Goal: Navigation & Orientation: Find specific page/section

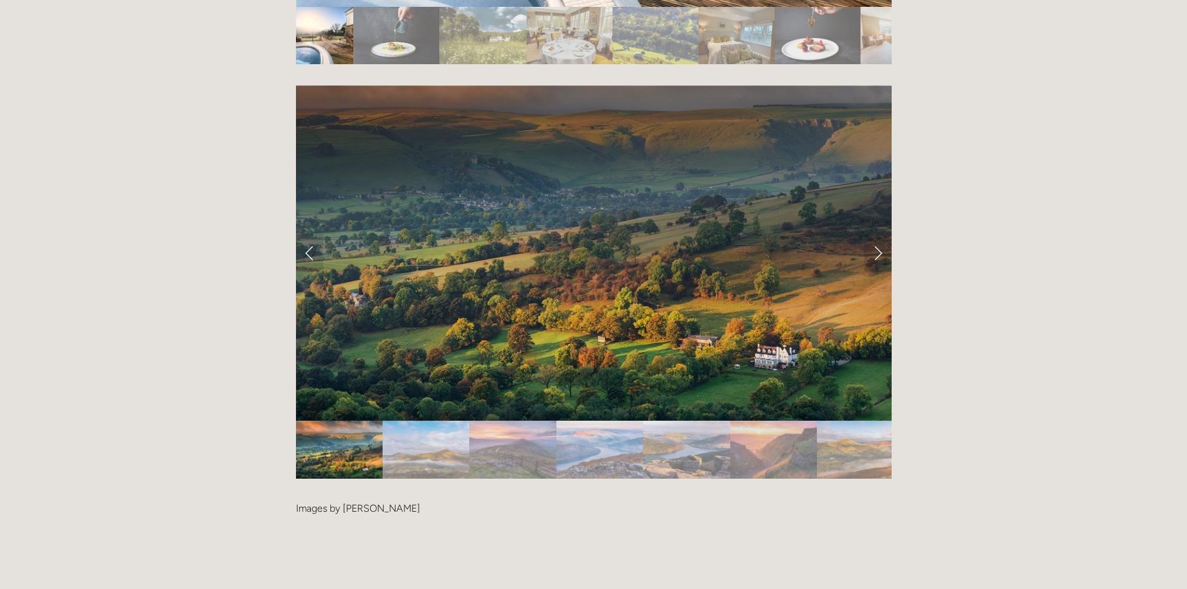
scroll to position [2741, 0]
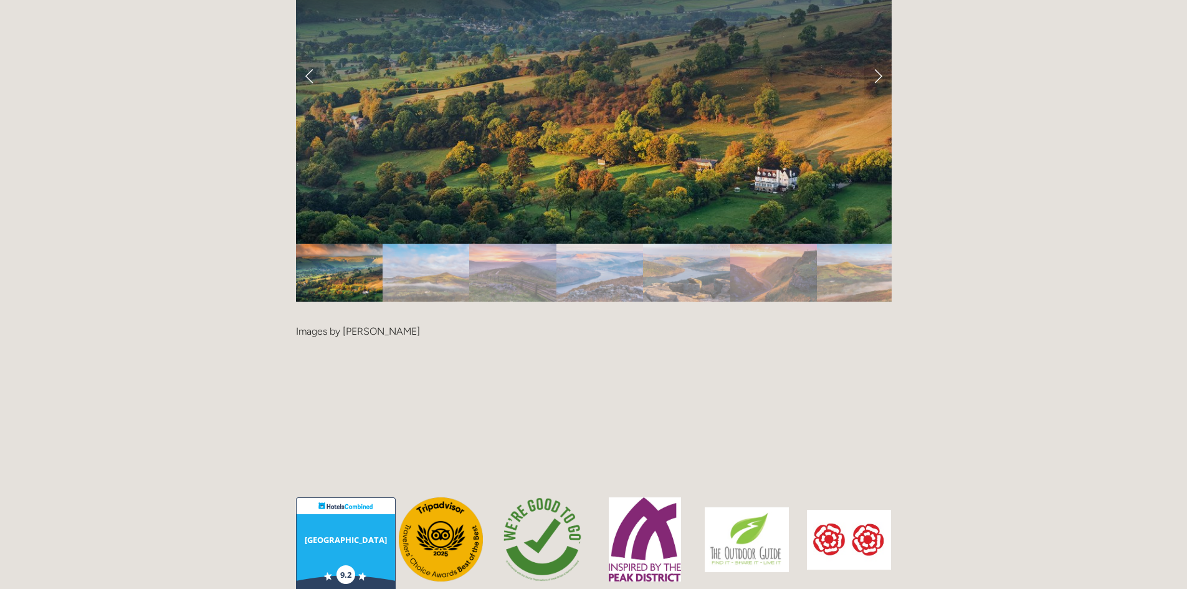
click at [841, 244] on img "Slide 7" at bounding box center [860, 273] width 87 height 58
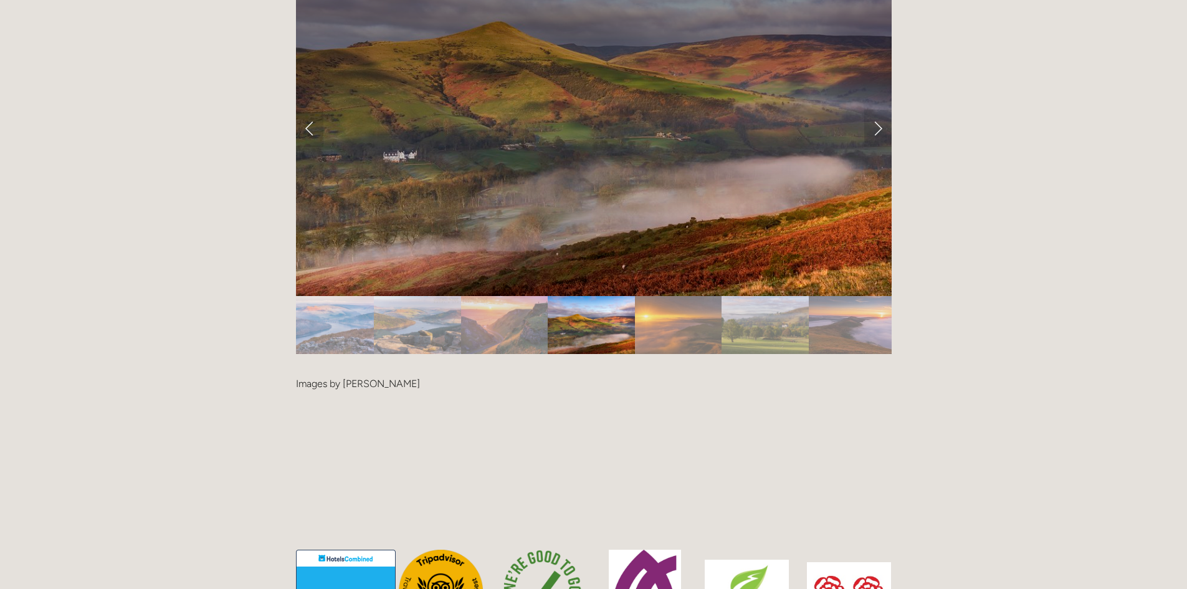
scroll to position [2616, 0]
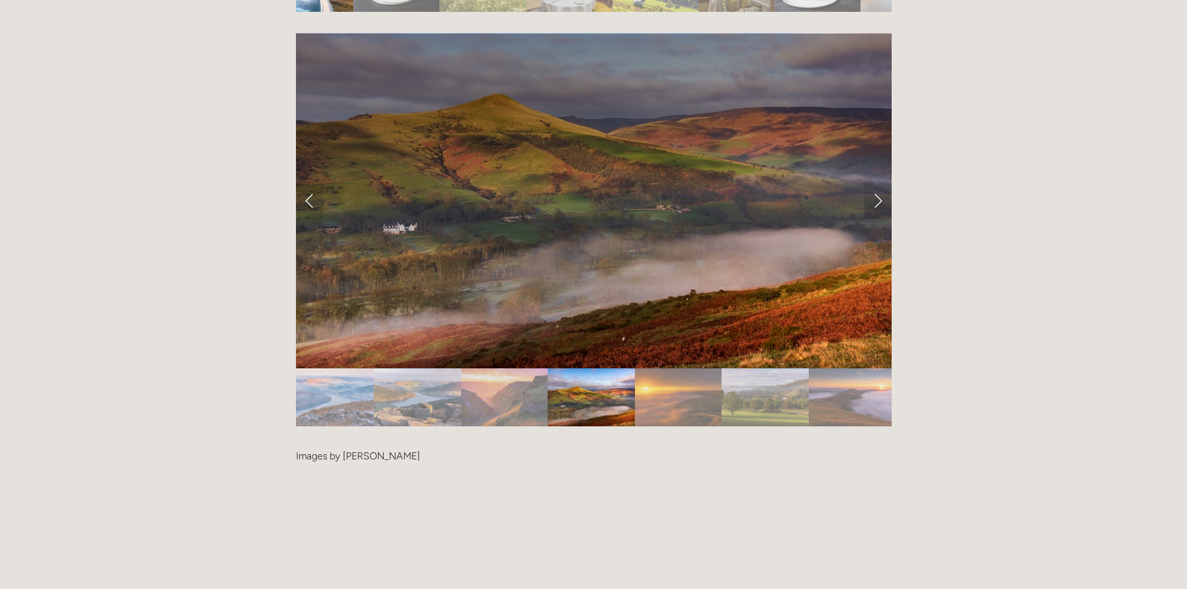
click at [769, 368] on img "Slide 9" at bounding box center [764, 397] width 87 height 58
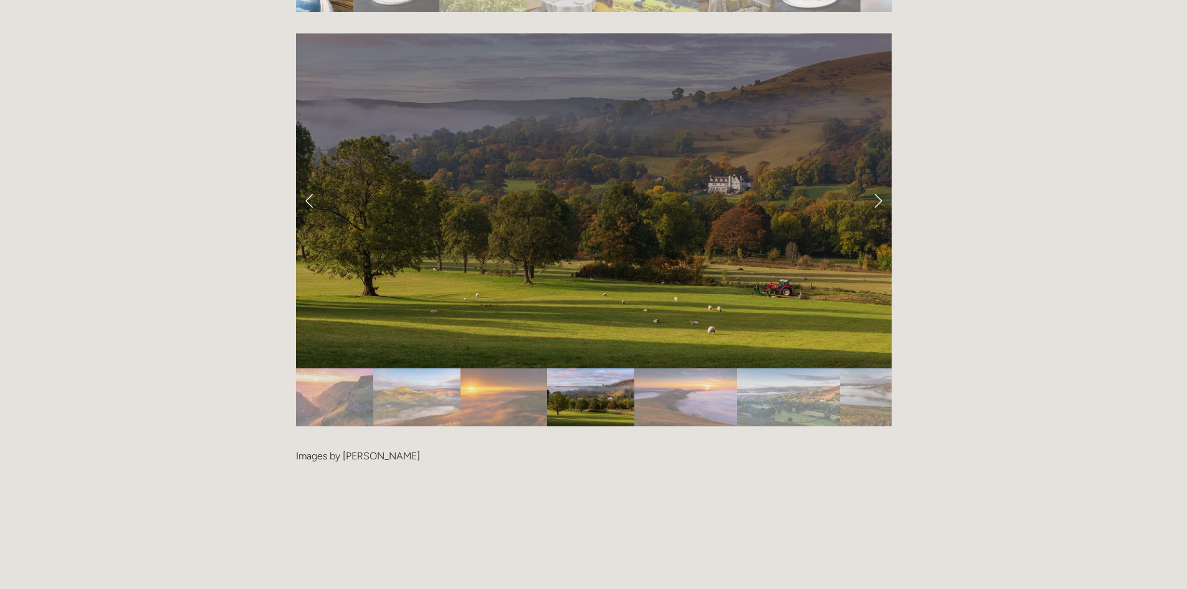
click at [430, 368] on img "Slide 7" at bounding box center [416, 397] width 87 height 58
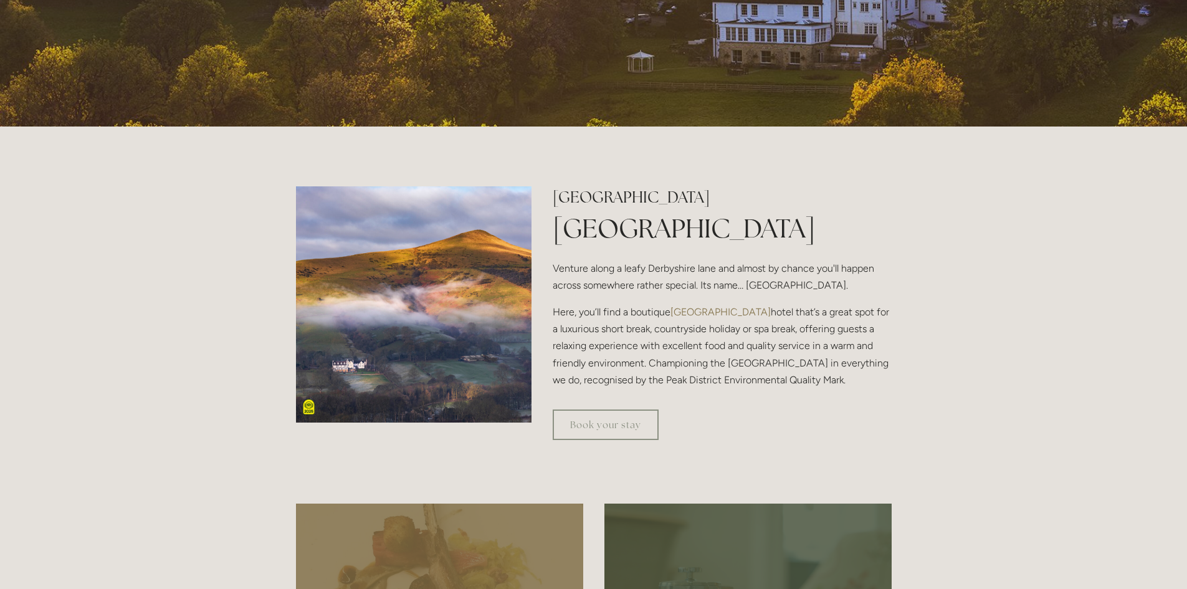
scroll to position [0, 0]
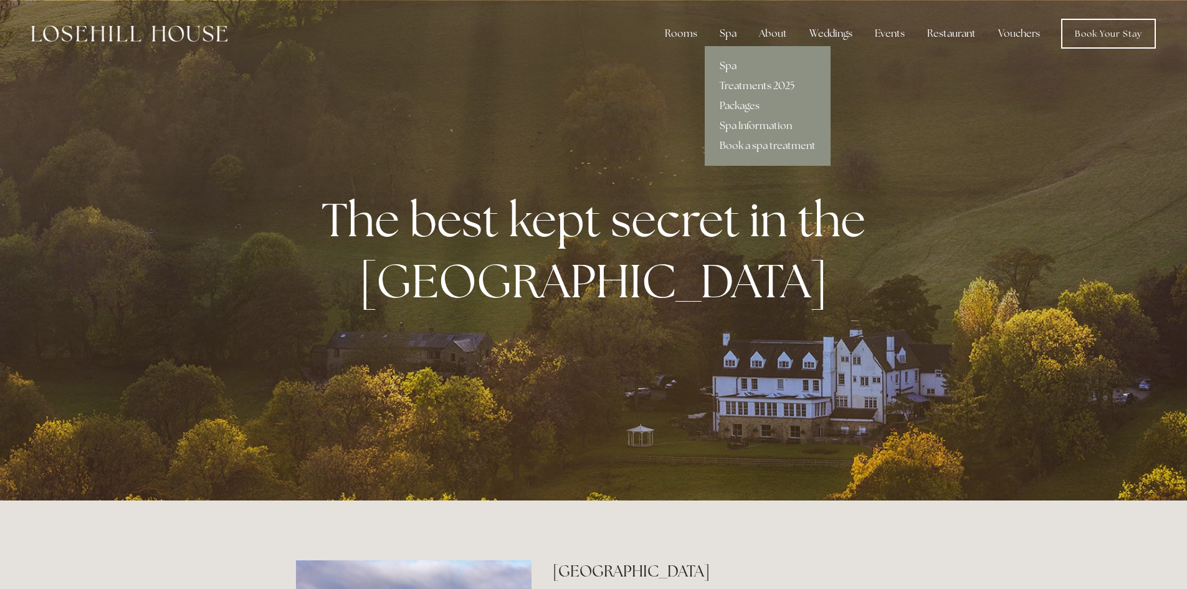
click at [746, 85] on link "Treatments 2025" at bounding box center [767, 86] width 126 height 20
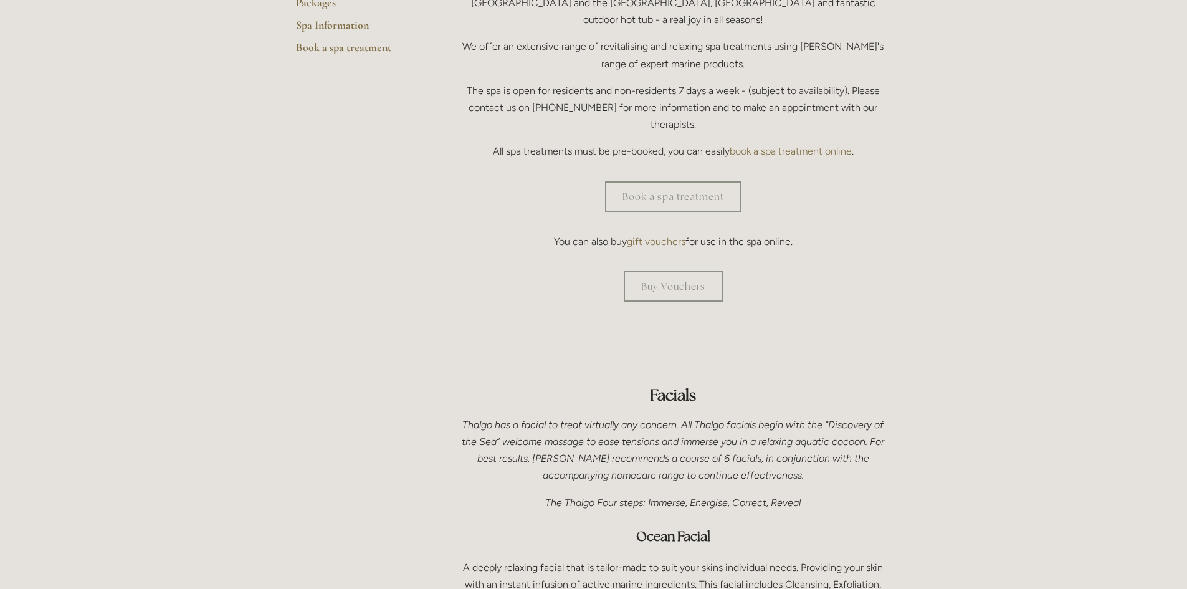
scroll to position [374, 0]
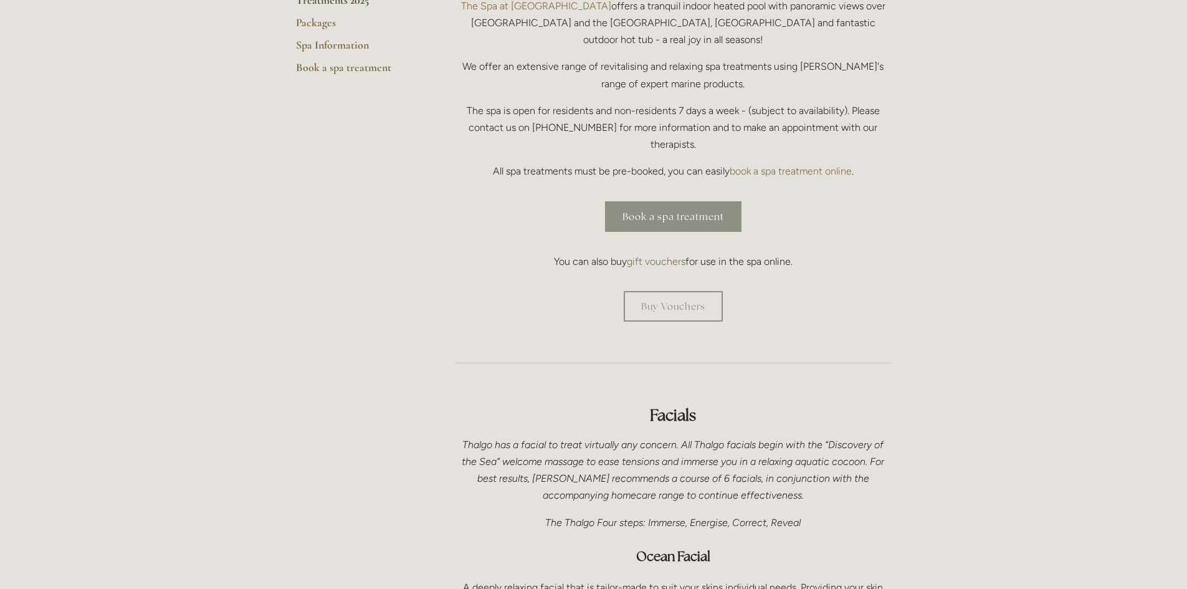
click at [698, 201] on link "Book a spa treatment" at bounding box center [673, 216] width 136 height 31
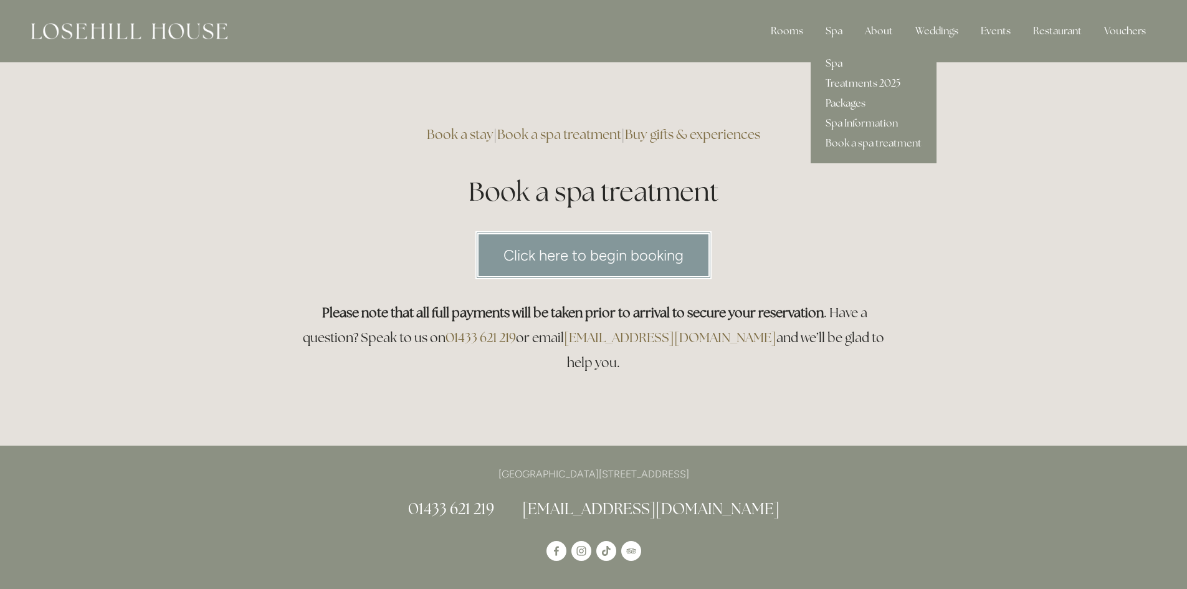
click at [842, 82] on link "Treatments 2025" at bounding box center [873, 84] width 126 height 20
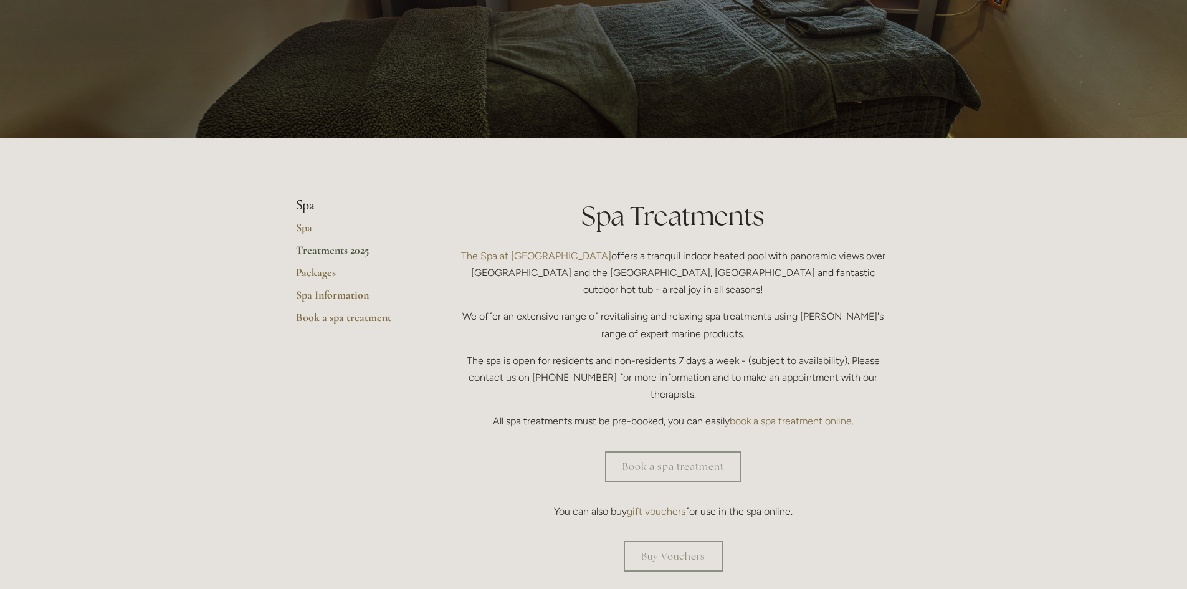
scroll to position [125, 0]
click at [342, 249] on link "Treatments 2025" at bounding box center [355, 253] width 119 height 22
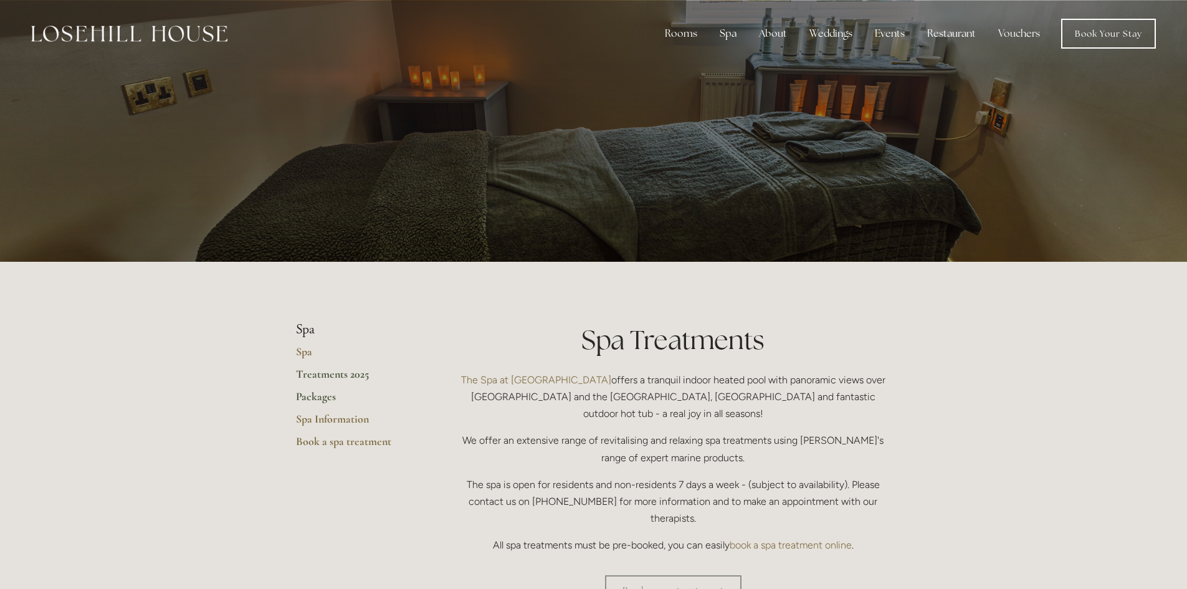
click at [322, 390] on link "Packages" at bounding box center [355, 400] width 119 height 22
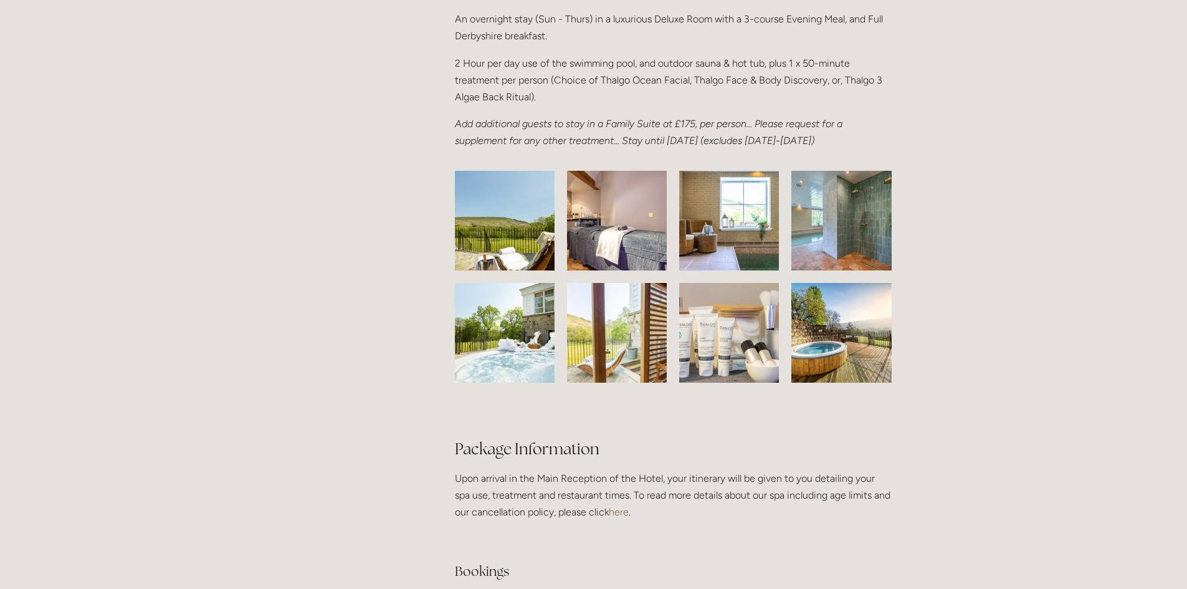
scroll to position [1869, 0]
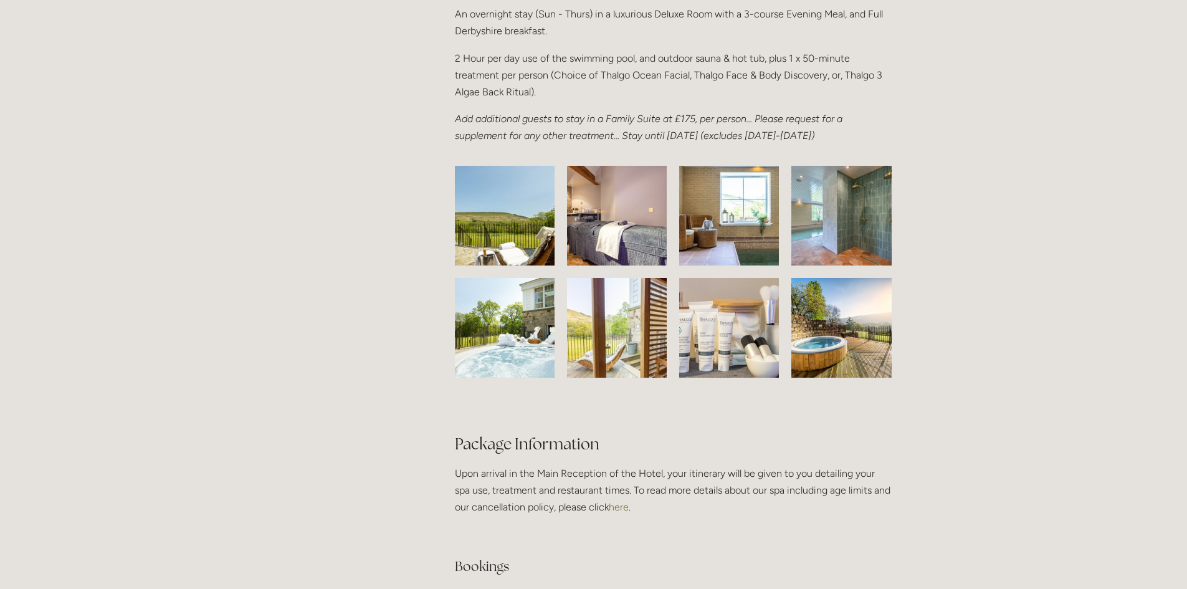
click at [509, 255] on img at bounding box center [504, 216] width 157 height 100
click at [608, 257] on img at bounding box center [617, 216] width 146 height 100
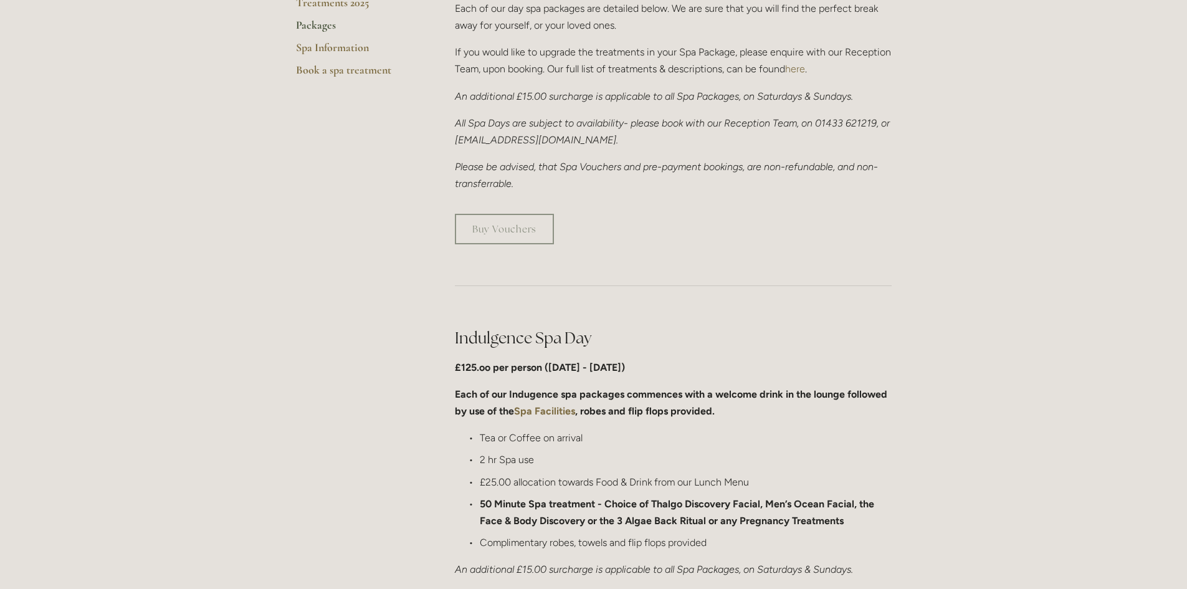
scroll to position [311, 0]
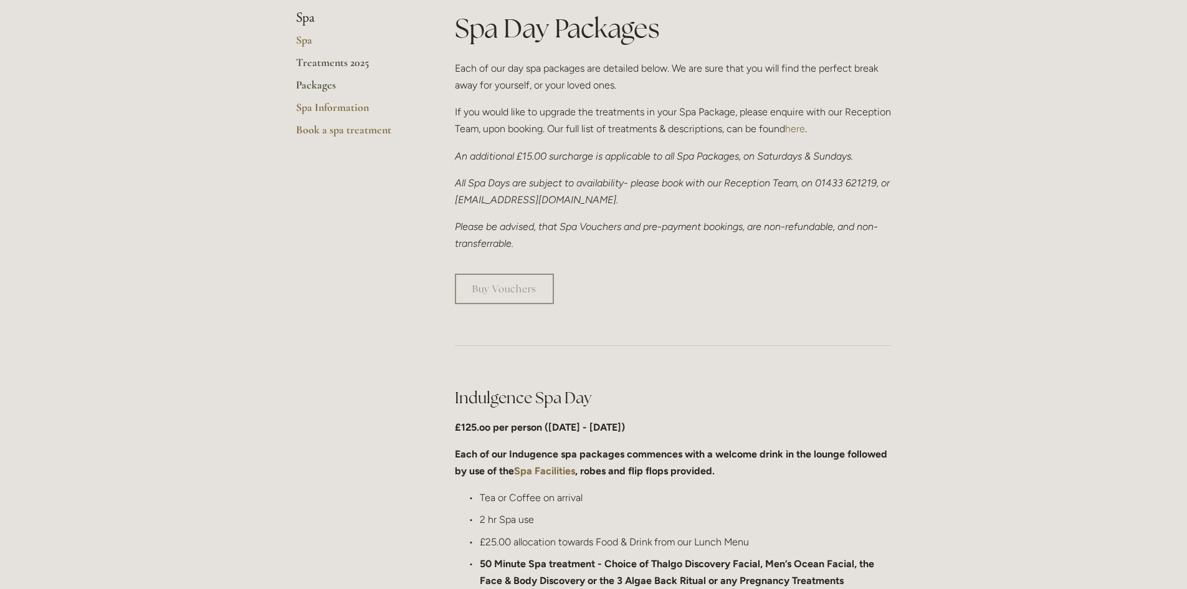
click at [324, 65] on link "Treatments 2025" at bounding box center [355, 66] width 119 height 22
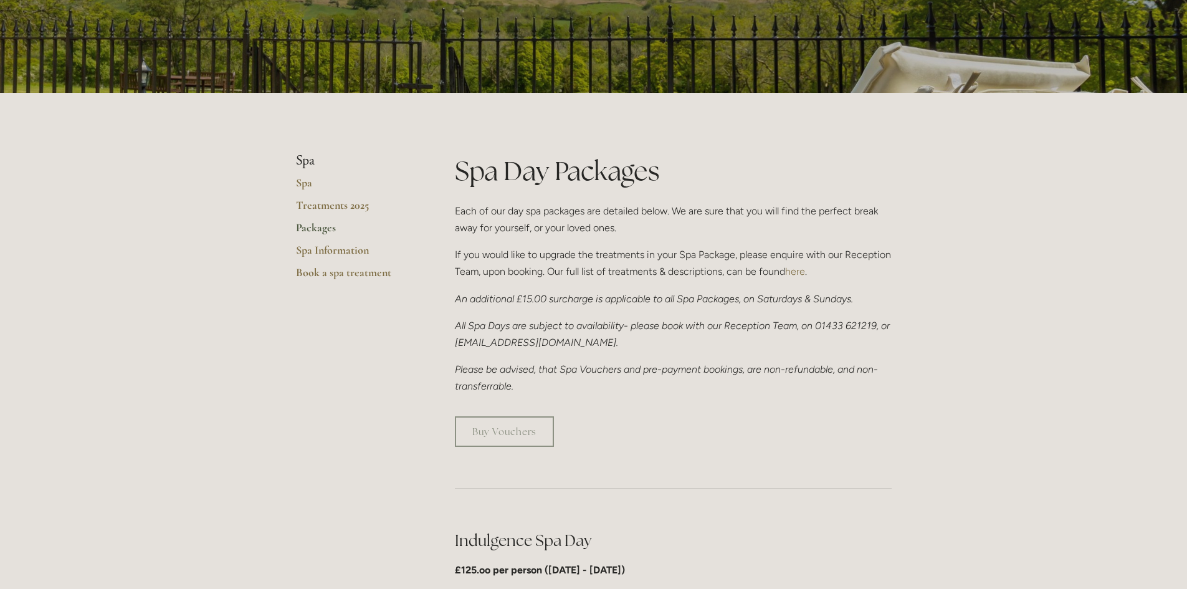
scroll to position [187, 0]
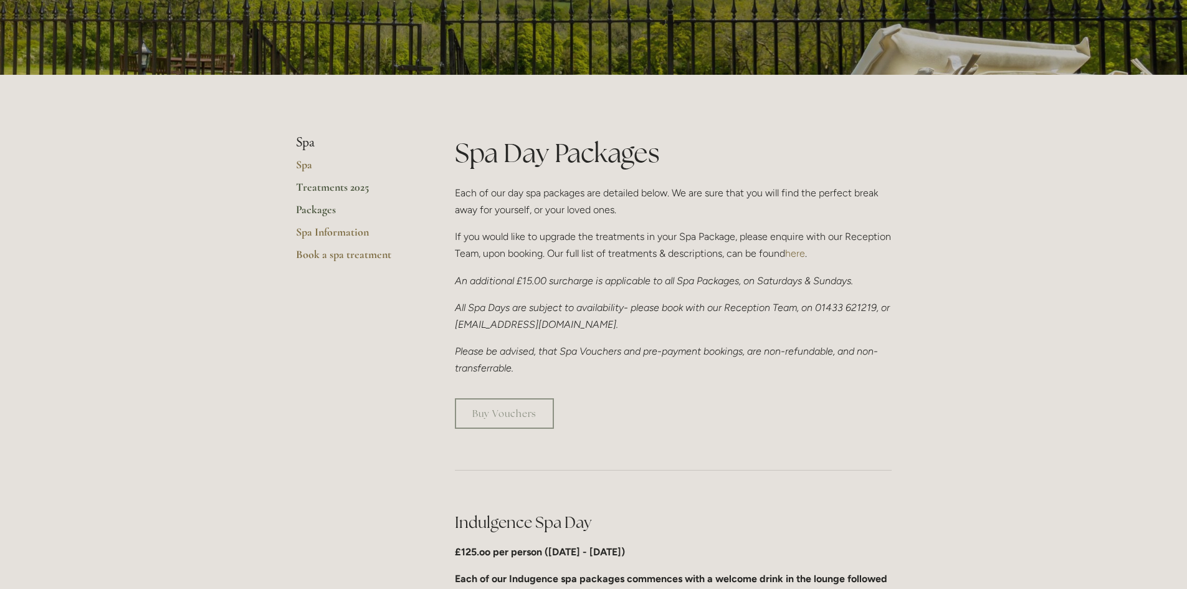
click at [325, 192] on link "Treatments 2025" at bounding box center [355, 191] width 119 height 22
click at [325, 185] on link "Treatments 2025" at bounding box center [355, 191] width 119 height 22
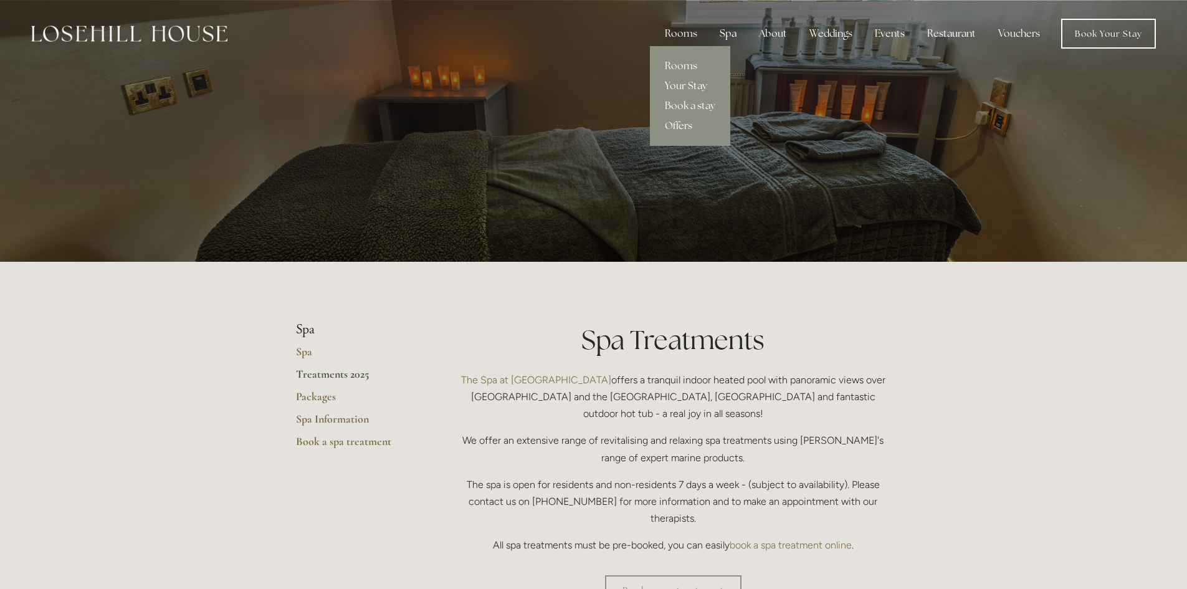
click at [690, 88] on link "Your Stay" at bounding box center [690, 86] width 80 height 20
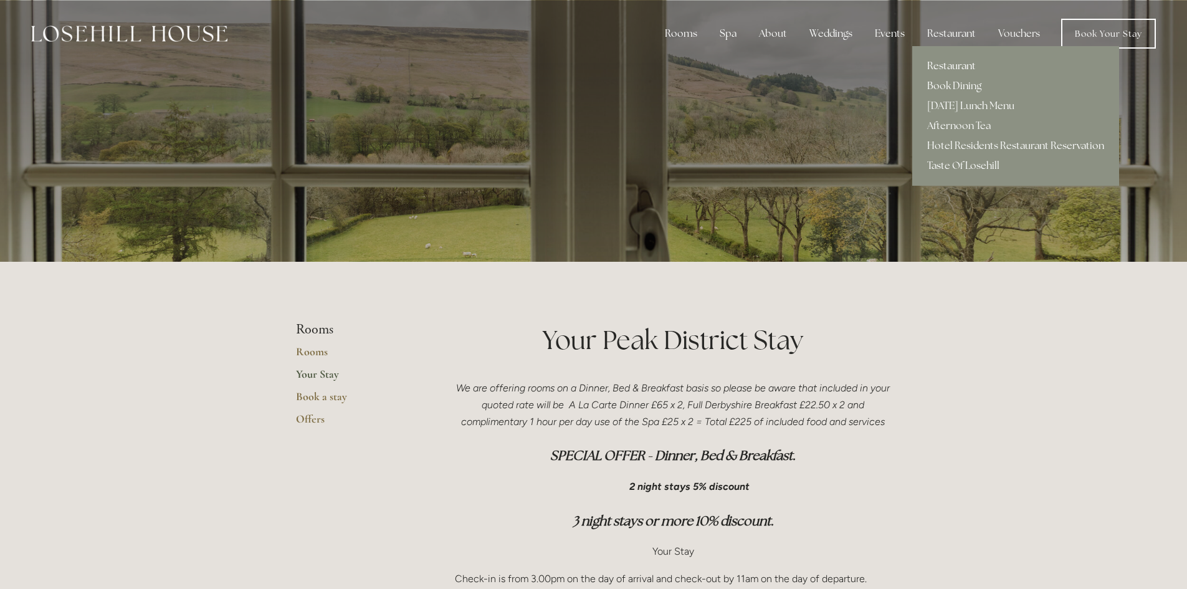
click at [951, 63] on link "Restaurant" at bounding box center [1015, 66] width 207 height 20
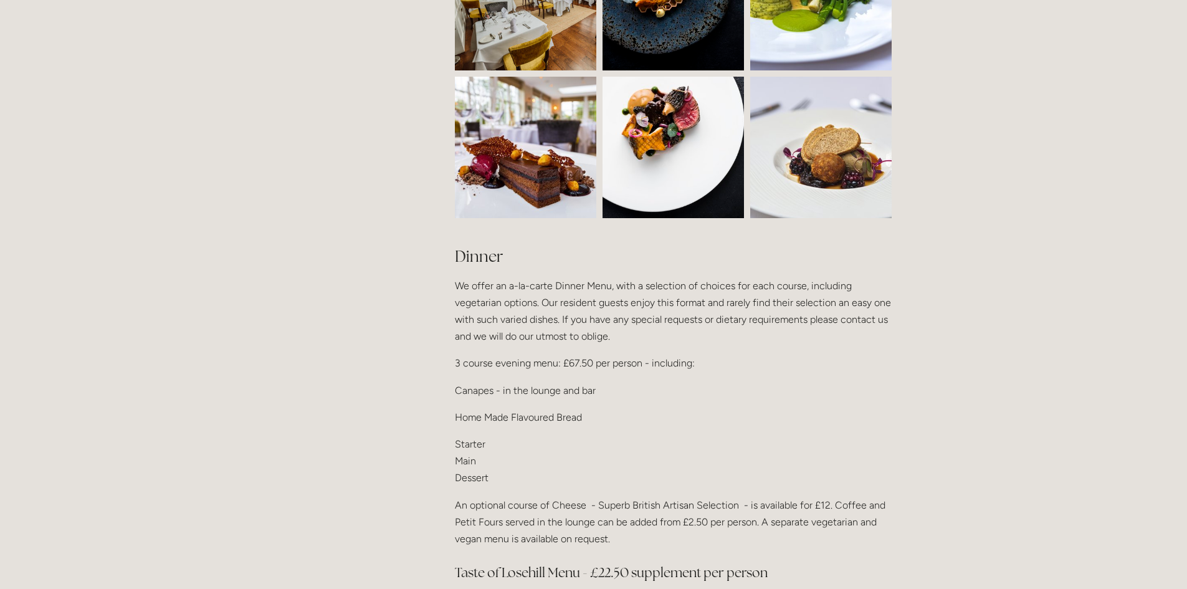
scroll to position [1433, 0]
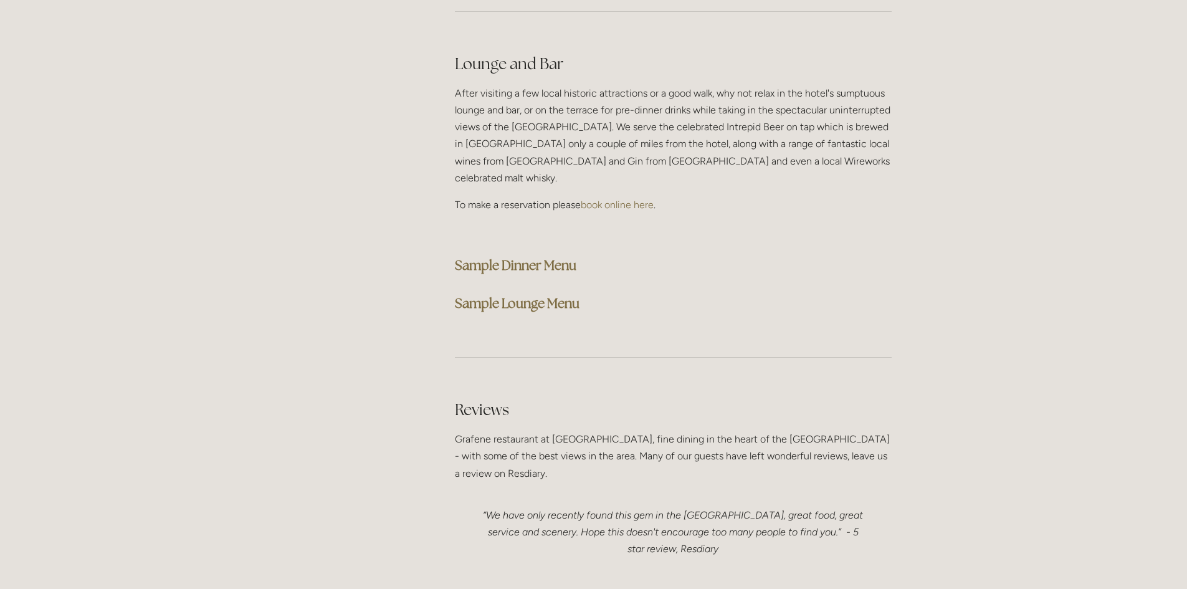
scroll to position [3177, 0]
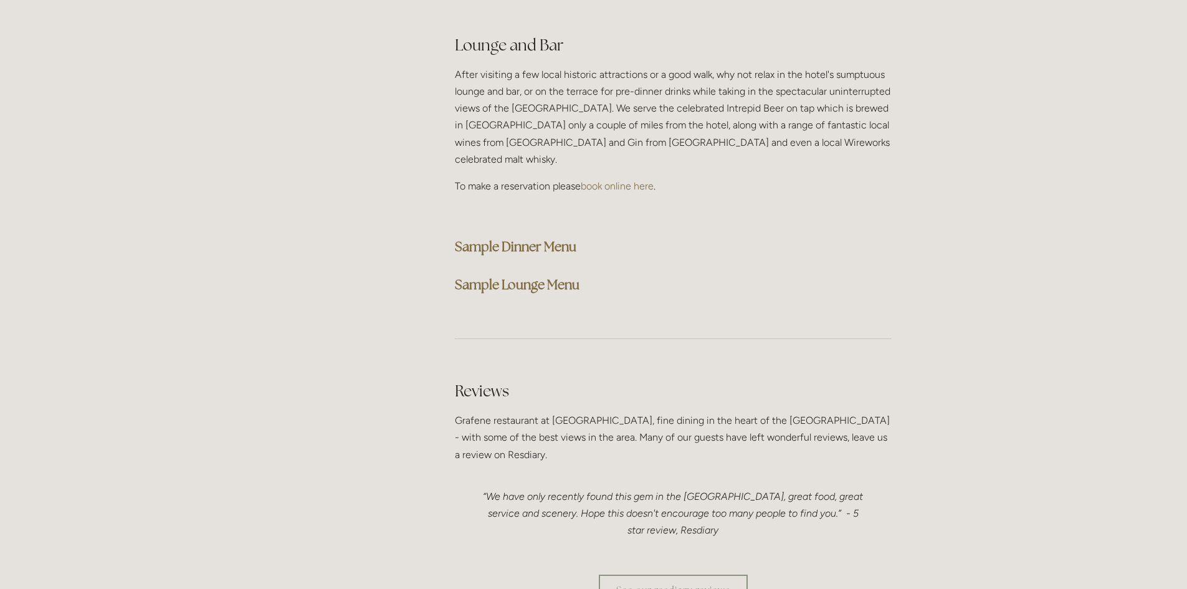
click at [542, 238] on strong "Sample Dinner Menu" at bounding box center [515, 246] width 121 height 17
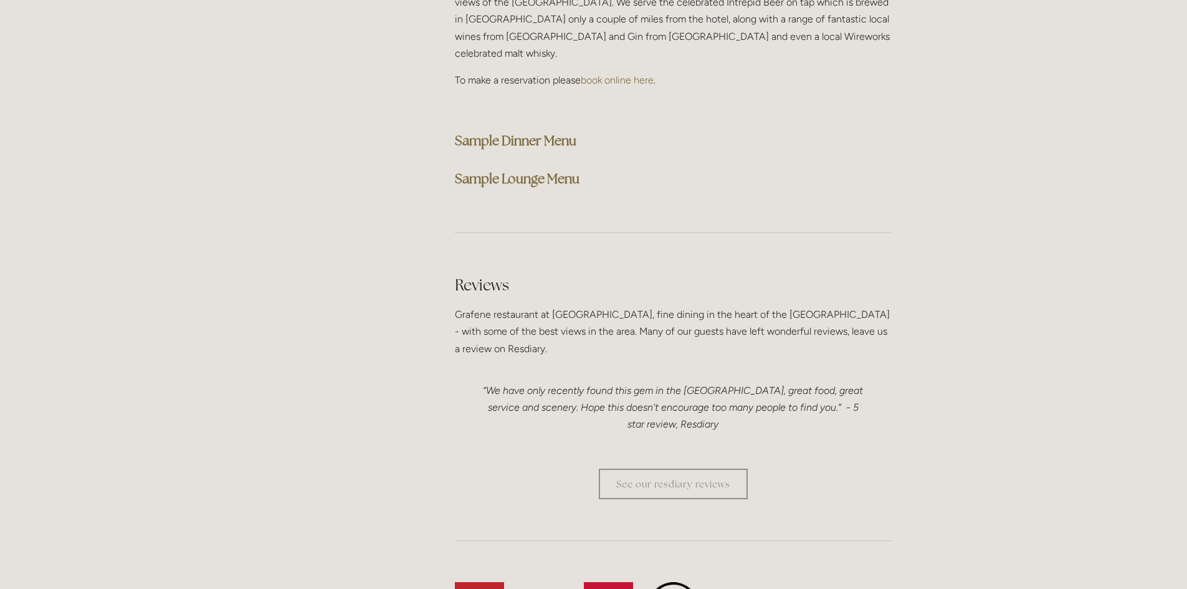
scroll to position [3488, 0]
